Goal: Task Accomplishment & Management: Manage account settings

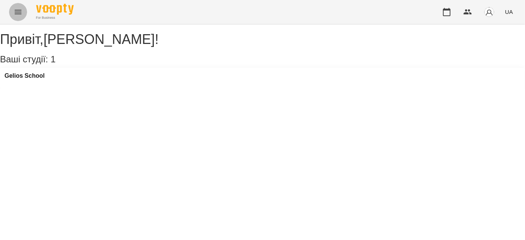
click at [12, 17] on button "Menu" at bounding box center [18, 12] width 18 height 18
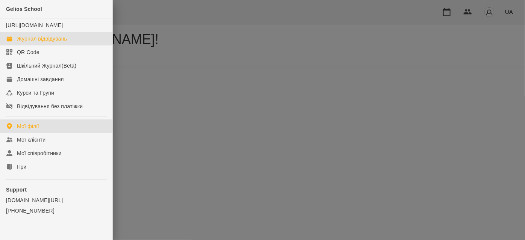
click at [27, 42] on link "Журнал відвідувань" at bounding box center [56, 39] width 113 height 14
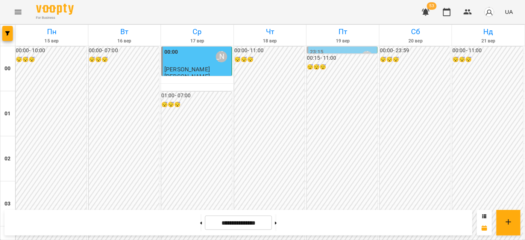
scroll to position [753, 0]
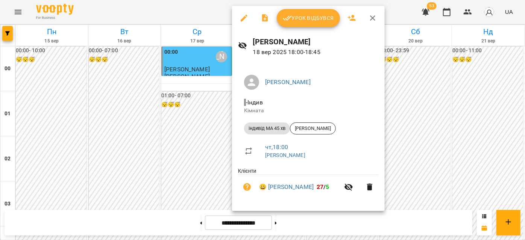
click at [295, 20] on span "Урок відбувся" at bounding box center [308, 18] width 51 height 9
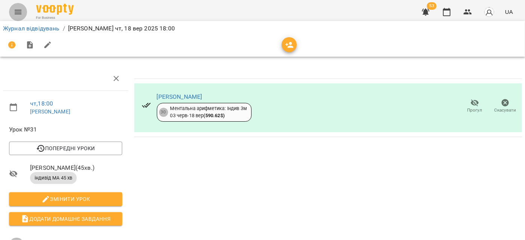
click at [18, 13] on icon "Menu" at bounding box center [18, 12] width 9 height 9
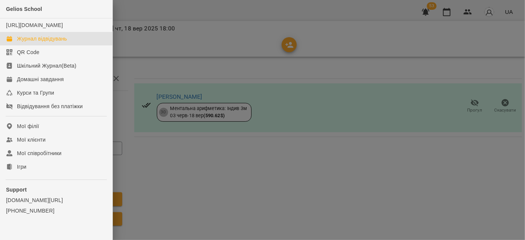
click at [47, 46] on link "Журнал відвідувань" at bounding box center [56, 39] width 113 height 14
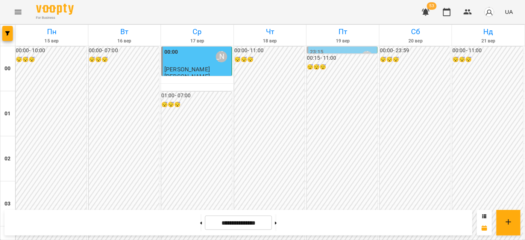
scroll to position [923, 0]
